Goal: Task Accomplishment & Management: Complete application form

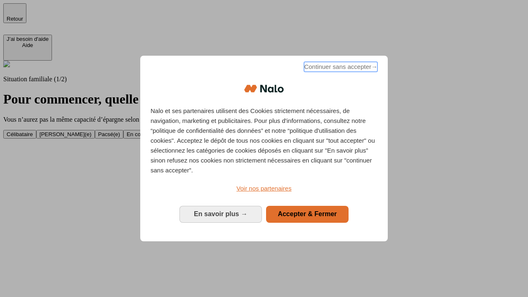
click at [340, 68] on span "Continuer sans accepter →" at bounding box center [340, 67] width 73 height 10
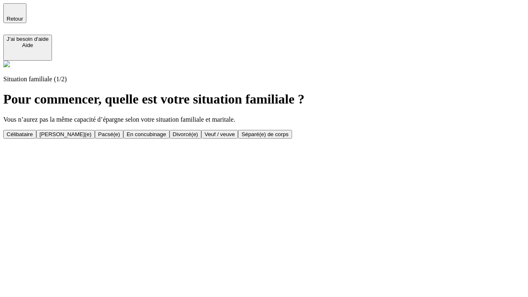
click at [235, 137] on div "Veuf / veuve" at bounding box center [220, 134] width 30 height 6
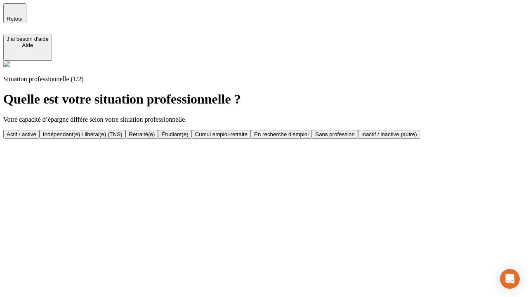
click at [155, 134] on div "Retraité(e)" at bounding box center [142, 134] width 26 height 6
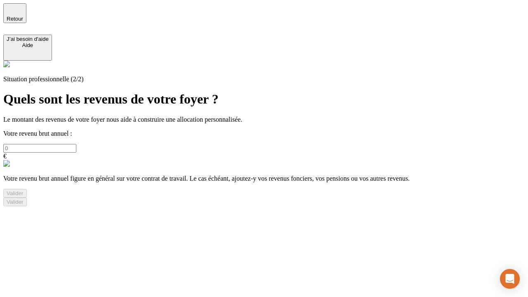
click at [76, 144] on input "text" at bounding box center [39, 148] width 73 height 9
type input "30 000"
click at [24, 197] on div "Valider" at bounding box center [15, 193] width 17 height 6
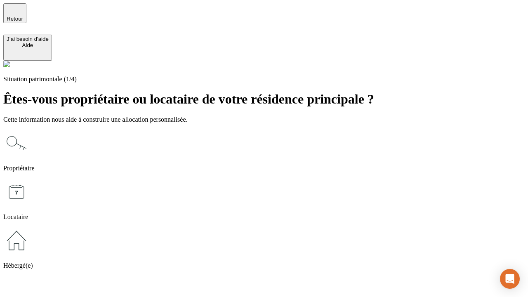
click at [30, 179] on icon at bounding box center [16, 192] width 26 height 26
type input "1 000"
click at [30, 179] on icon at bounding box center [16, 192] width 26 height 26
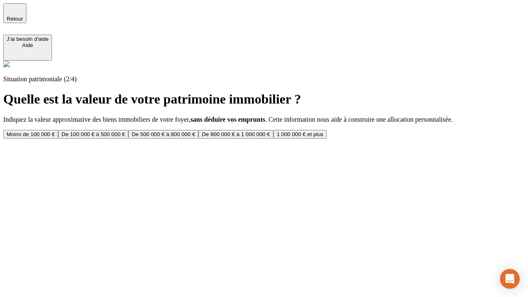
click at [55, 131] on div "Moins de 100 000 €" at bounding box center [31, 134] width 48 height 6
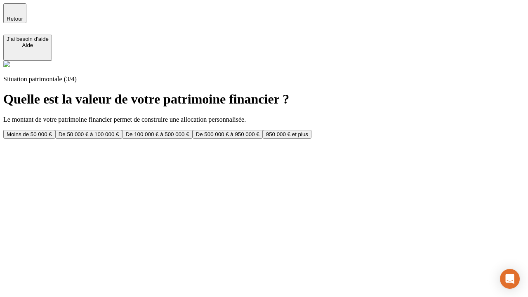
click at [52, 131] on div "Moins de 50 000 €" at bounding box center [29, 134] width 45 height 6
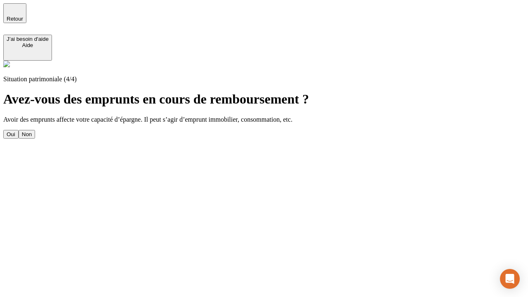
click at [32, 131] on div "Non" at bounding box center [27, 134] width 10 height 6
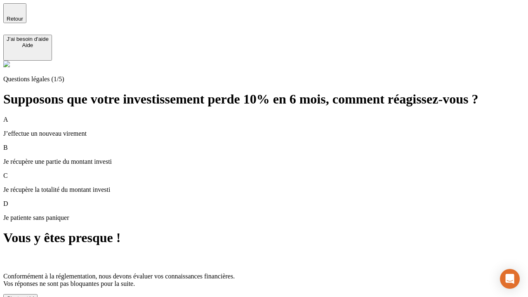
click at [34, 296] on div "C'est noté !" at bounding box center [21, 299] width 28 height 6
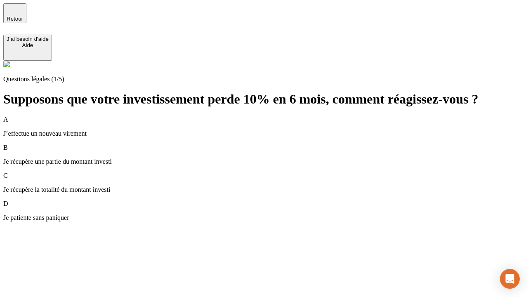
click at [274, 158] on p "Je récupère une partie du montant investi" at bounding box center [264, 161] width 522 height 7
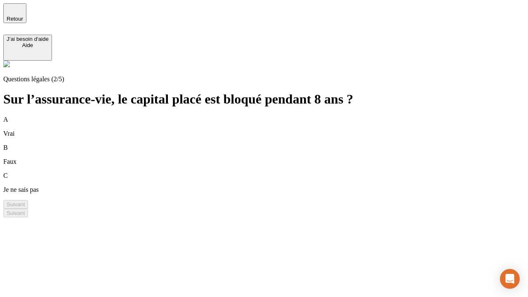
click at [274, 144] on div "B Faux" at bounding box center [264, 154] width 522 height 21
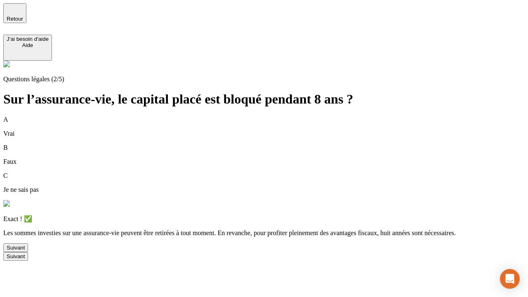
click at [25, 251] on div "Suivant" at bounding box center [16, 248] width 18 height 6
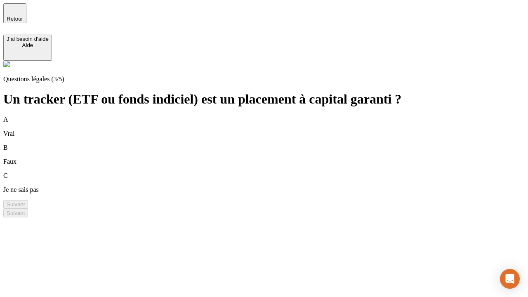
click at [274, 144] on div "B Faux" at bounding box center [264, 154] width 522 height 21
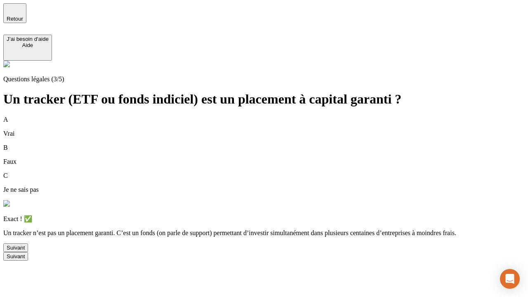
click at [25, 251] on div "Suivant" at bounding box center [16, 248] width 18 height 6
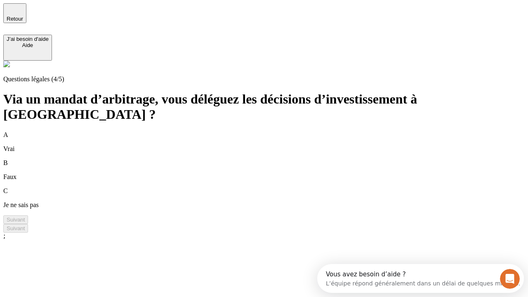
click at [274, 131] on div "A Vrai" at bounding box center [264, 141] width 522 height 21
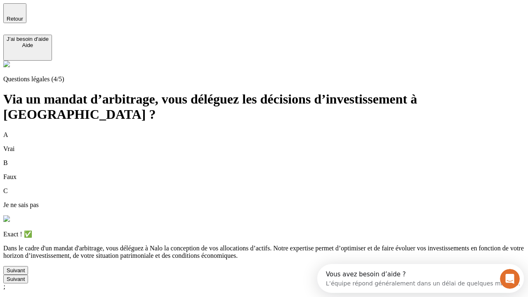
click at [25, 274] on div "Suivant" at bounding box center [16, 271] width 18 height 6
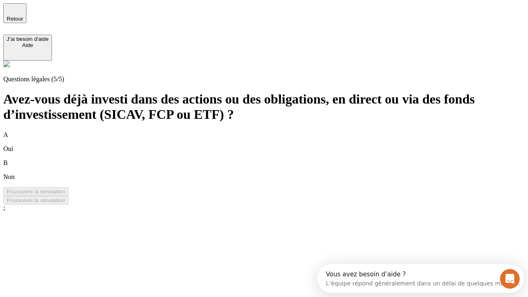
click at [274, 131] on div "A Oui" at bounding box center [264, 141] width 522 height 21
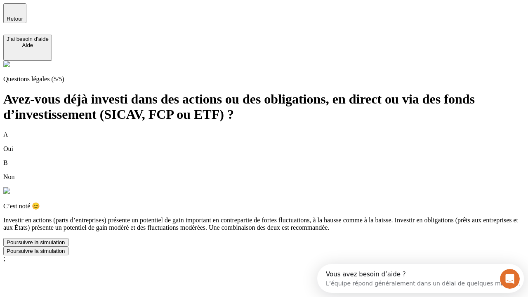
click at [65, 246] on div "Poursuivre la simulation" at bounding box center [36, 242] width 59 height 6
